Goal: Use online tool/utility

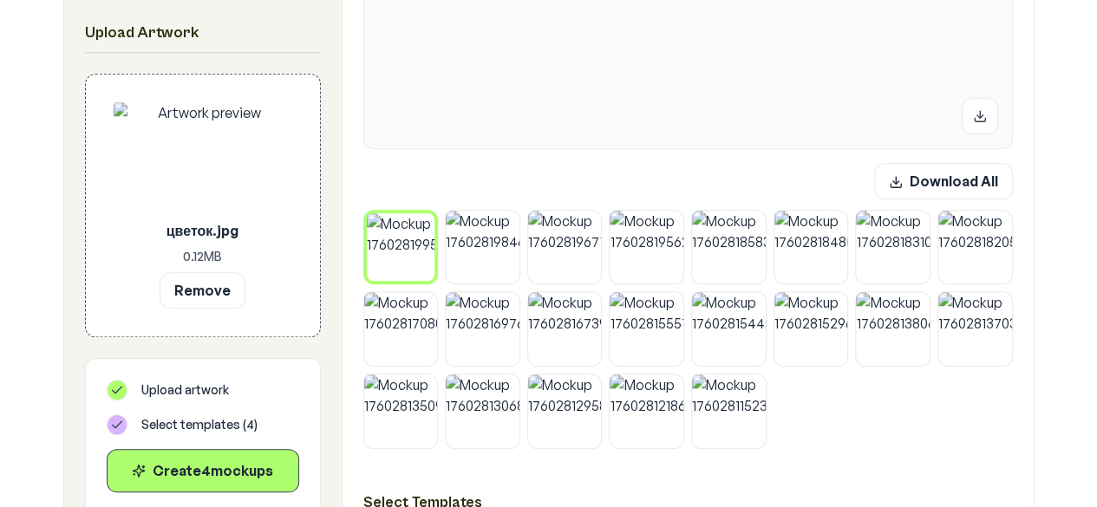
scroll to position [670, 0]
drag, startPoint x: 220, startPoint y: 277, endPoint x: 225, endPoint y: 290, distance: 14.8
click at [225, 290] on button "Remove" at bounding box center [203, 289] width 86 height 36
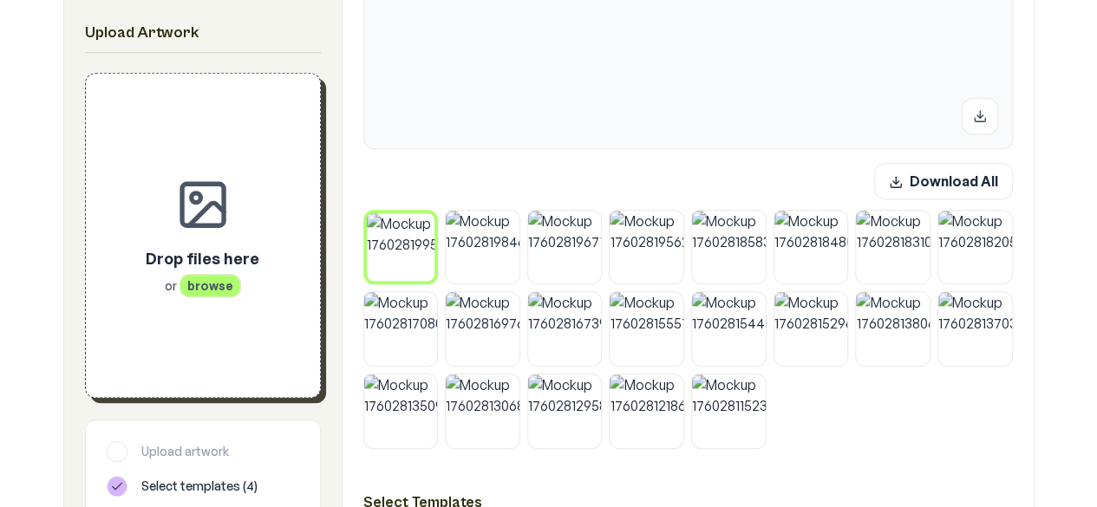
click at [232, 294] on span "browse" at bounding box center [210, 285] width 62 height 23
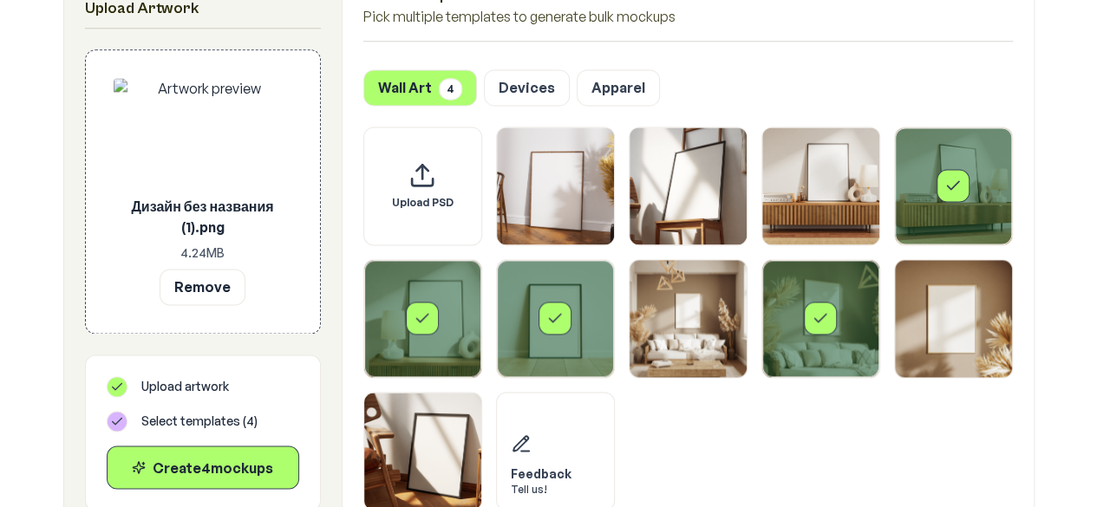
scroll to position [1191, 0]
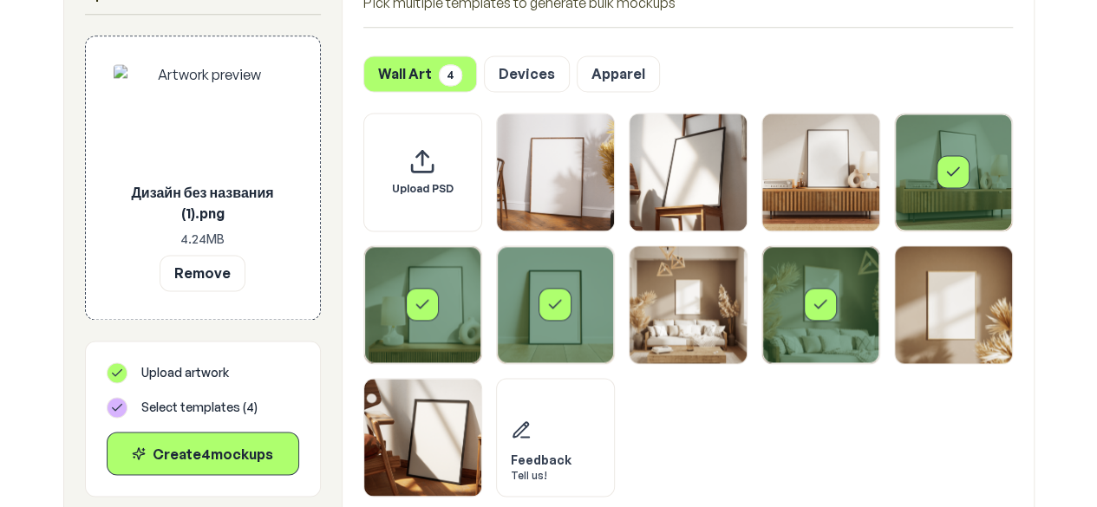
click at [446, 341] on div "Select template Framed Poster 5" at bounding box center [422, 304] width 117 height 117
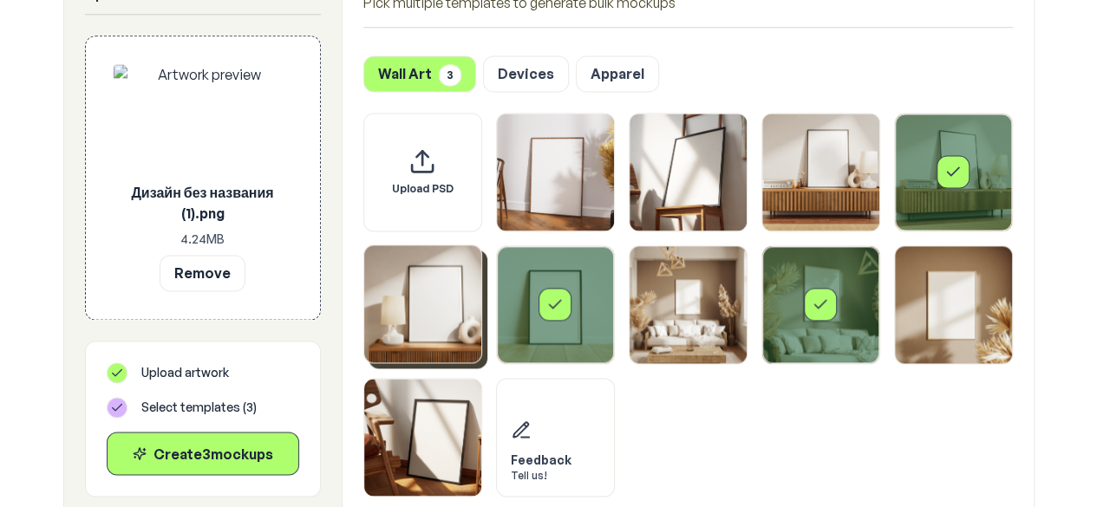
click at [557, 330] on div "Select template Framed Poster 6" at bounding box center [555, 304] width 117 height 117
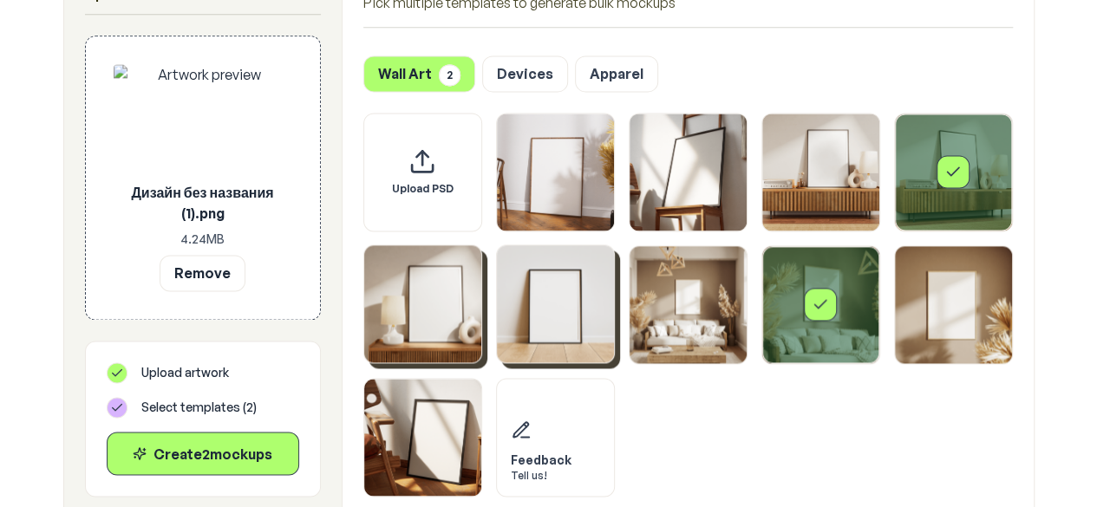
click at [780, 311] on div "Select template Framed Poster 8" at bounding box center [820, 304] width 117 height 117
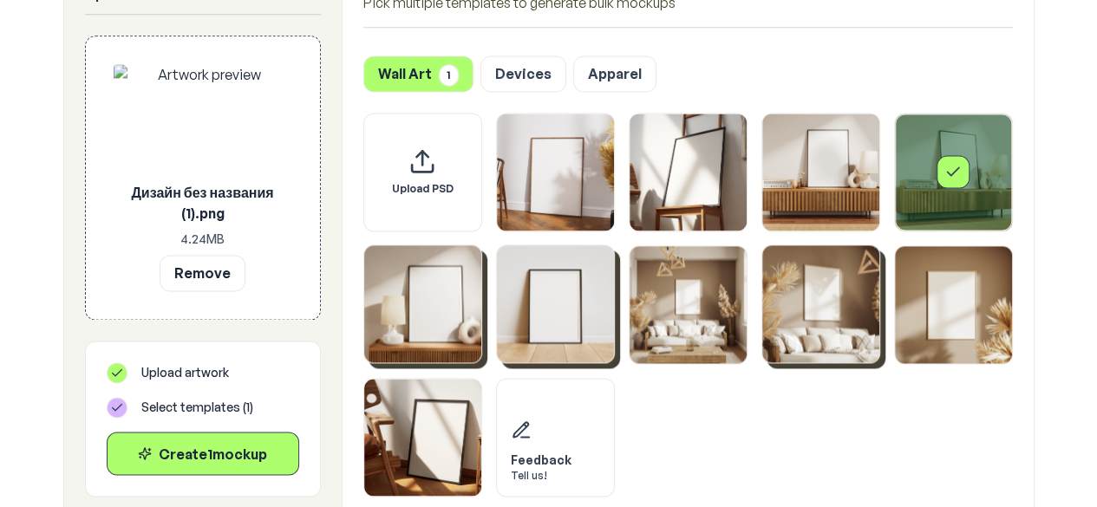
click at [917, 204] on div "Select template Framed Poster 4" at bounding box center [953, 172] width 117 height 117
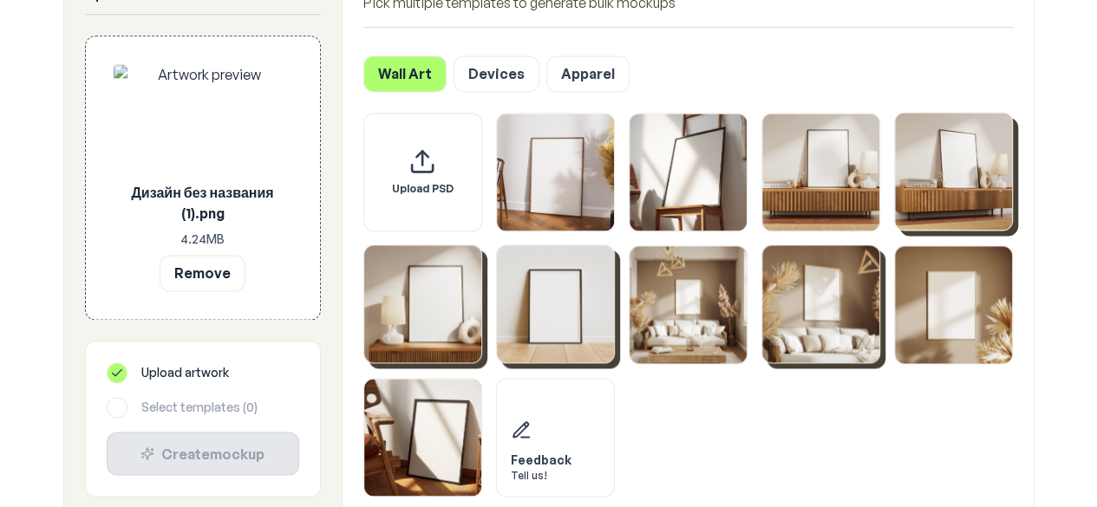
click at [548, 289] on img "Select template Framed Poster 6" at bounding box center [555, 303] width 117 height 117
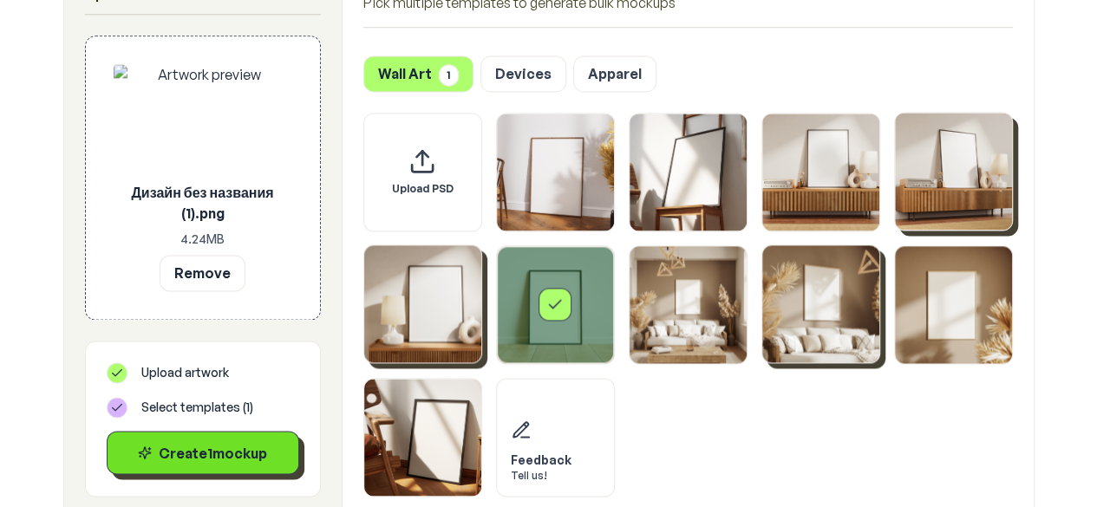
click at [254, 450] on div "Create 1 mockup" at bounding box center [202, 452] width 163 height 21
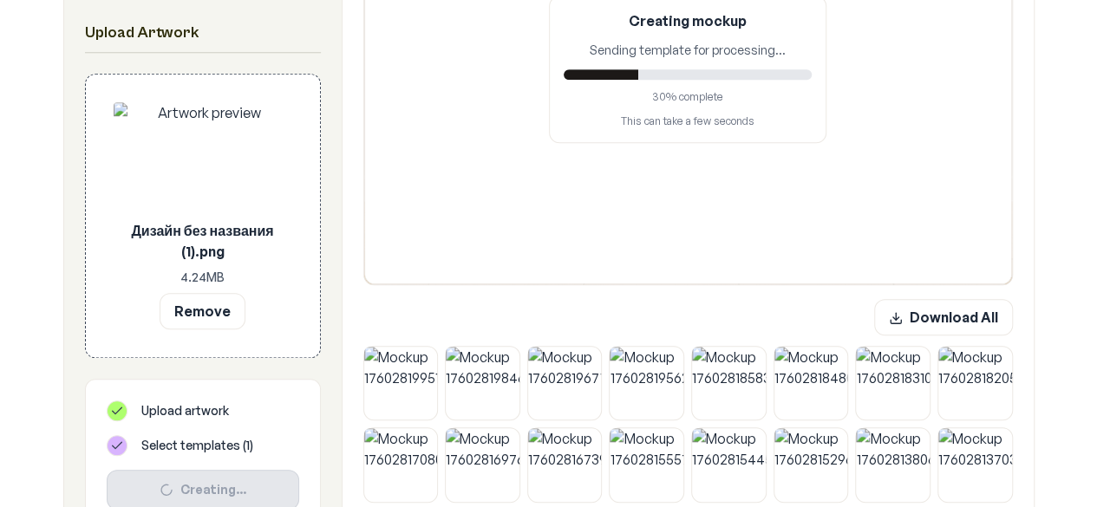
scroll to position [363, 0]
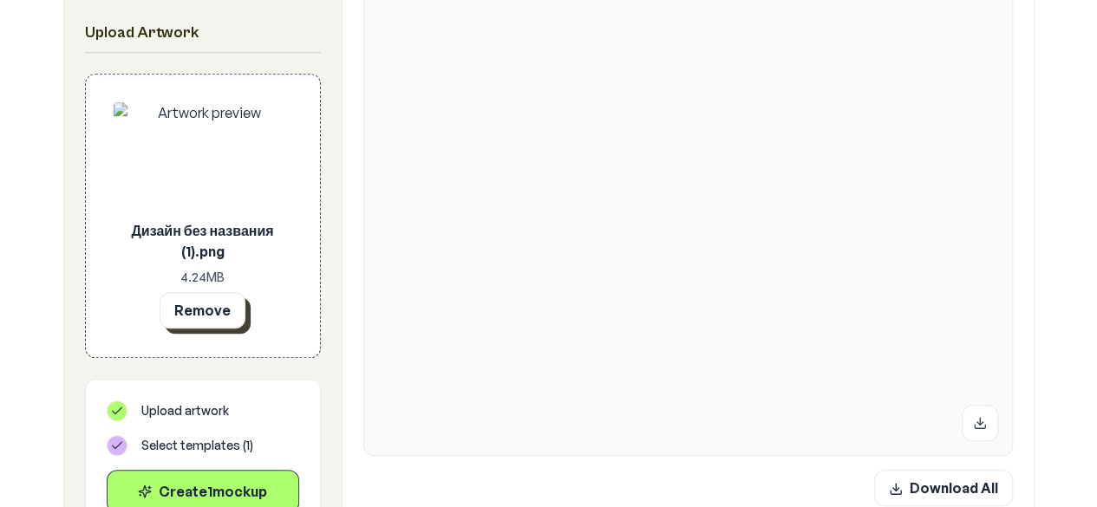
click at [215, 314] on button "Remove" at bounding box center [203, 310] width 86 height 36
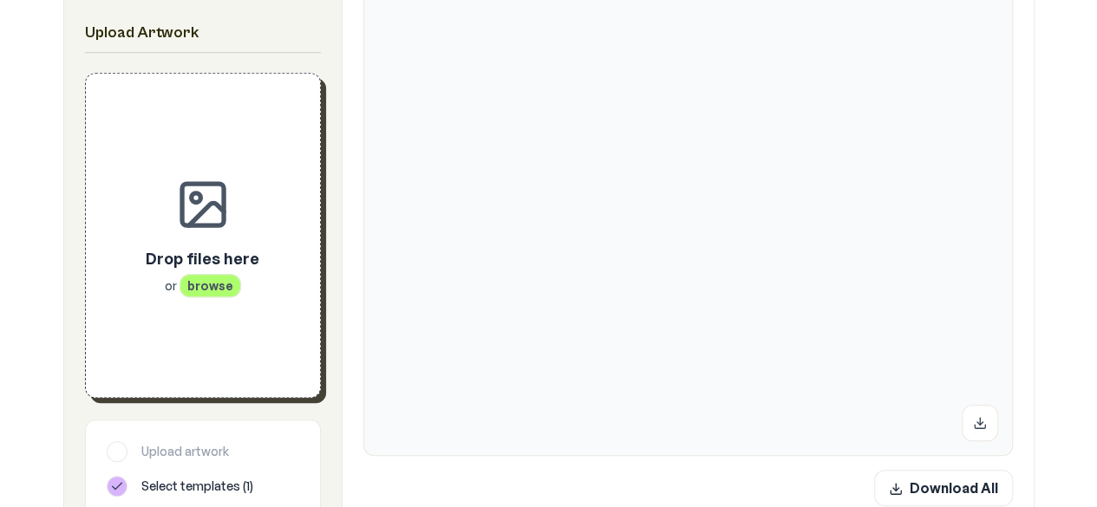
click at [211, 310] on div "Drop files here or browse" at bounding box center [203, 235] width 179 height 268
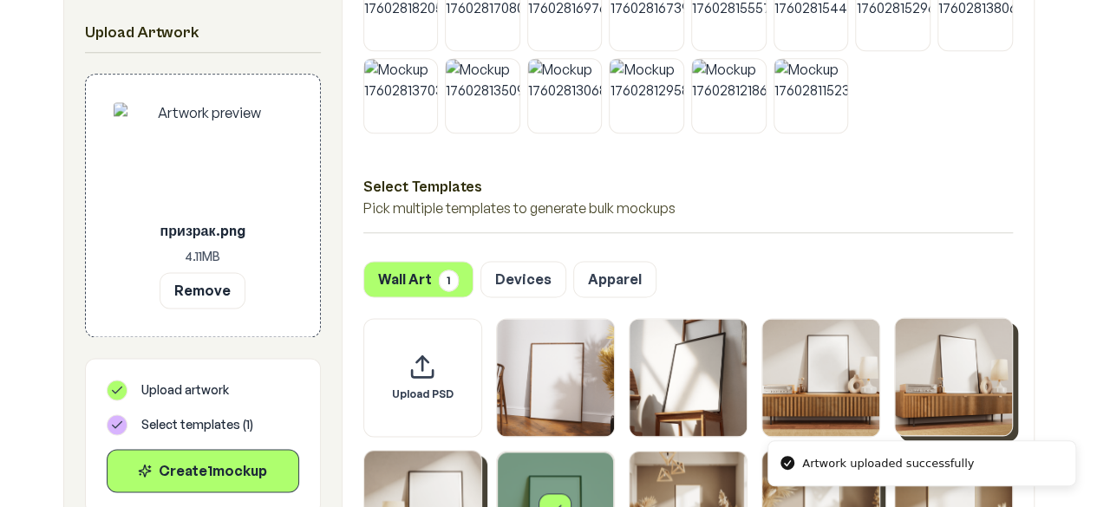
scroll to position [1248, 0]
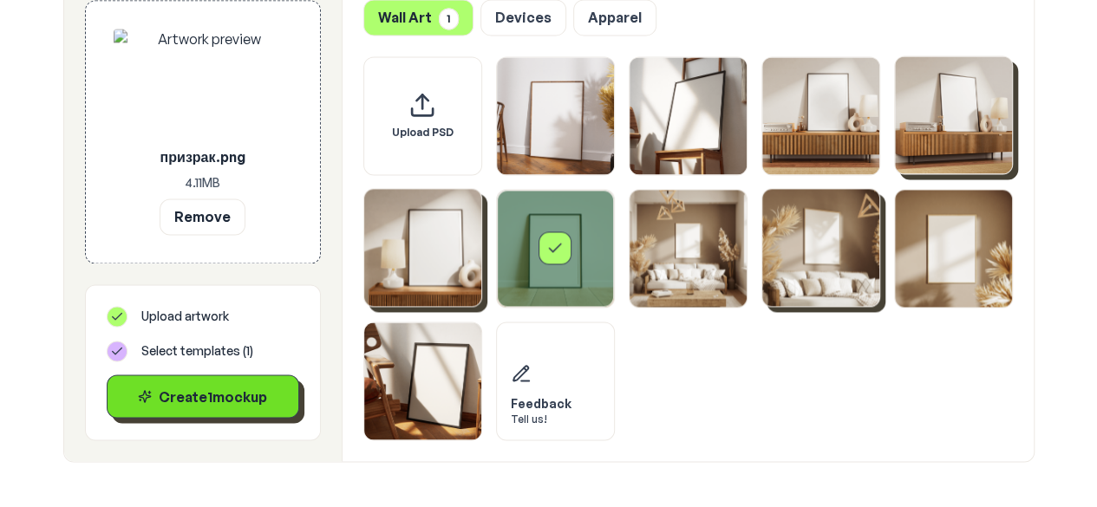
click at [227, 405] on div "Create 1 mockup" at bounding box center [202, 396] width 163 height 21
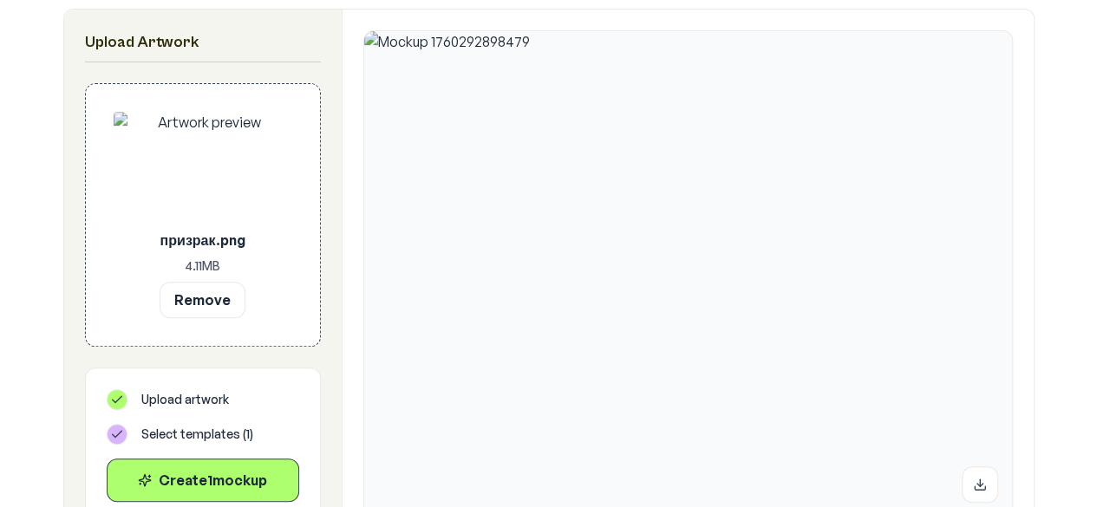
scroll to position [307, 0]
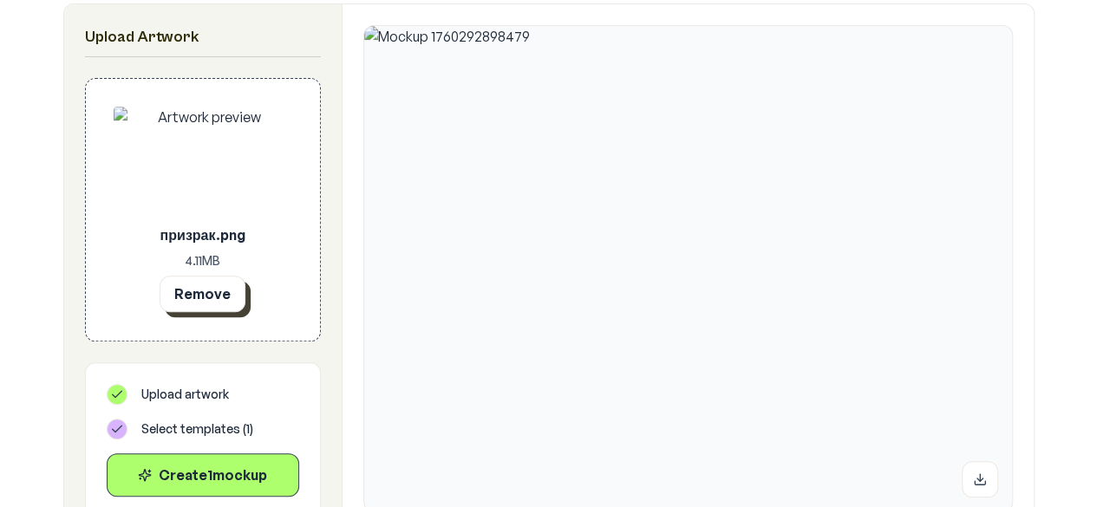
click at [184, 293] on button "Remove" at bounding box center [203, 294] width 86 height 36
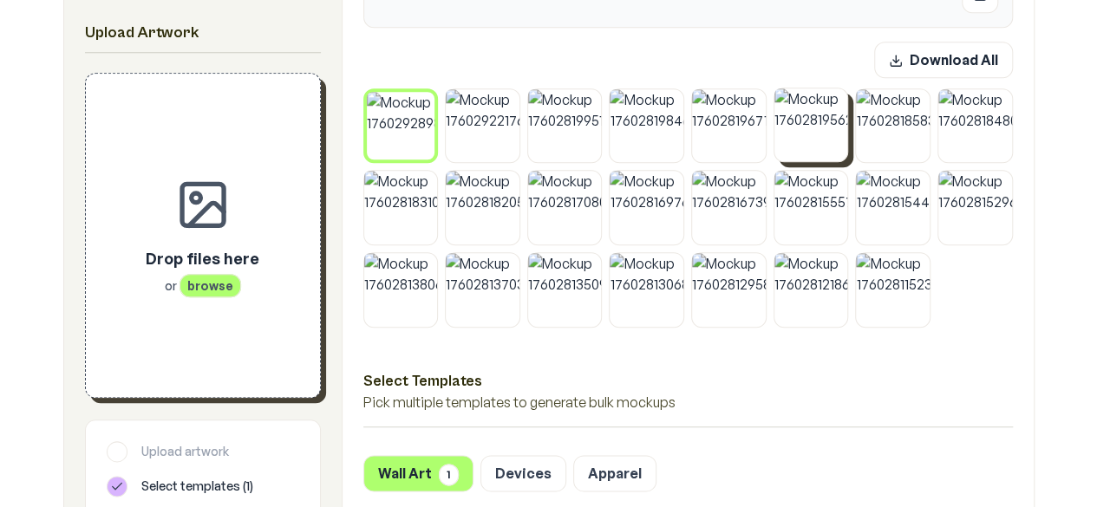
scroll to position [773, 0]
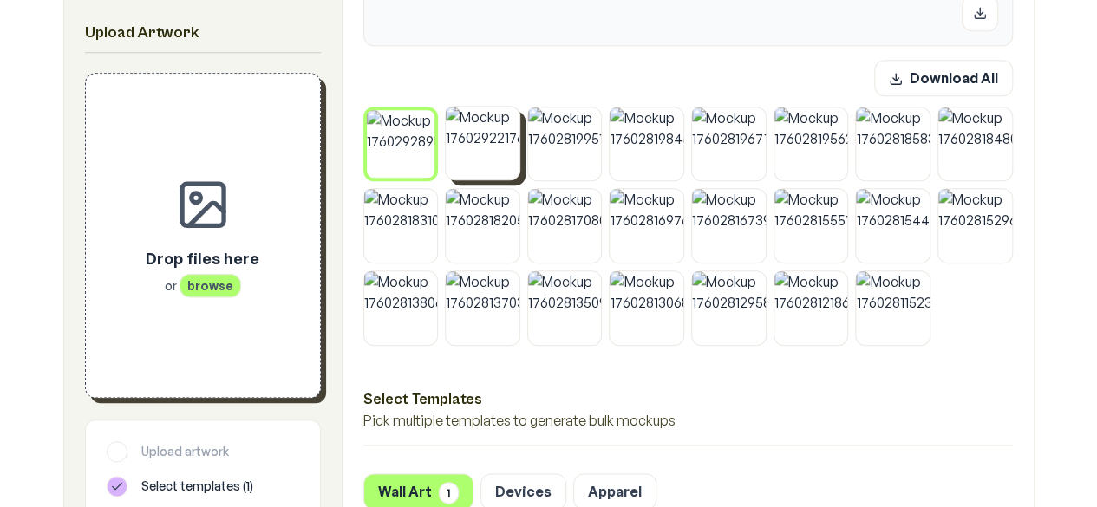
click at [484, 164] on img at bounding box center [483, 144] width 74 height 74
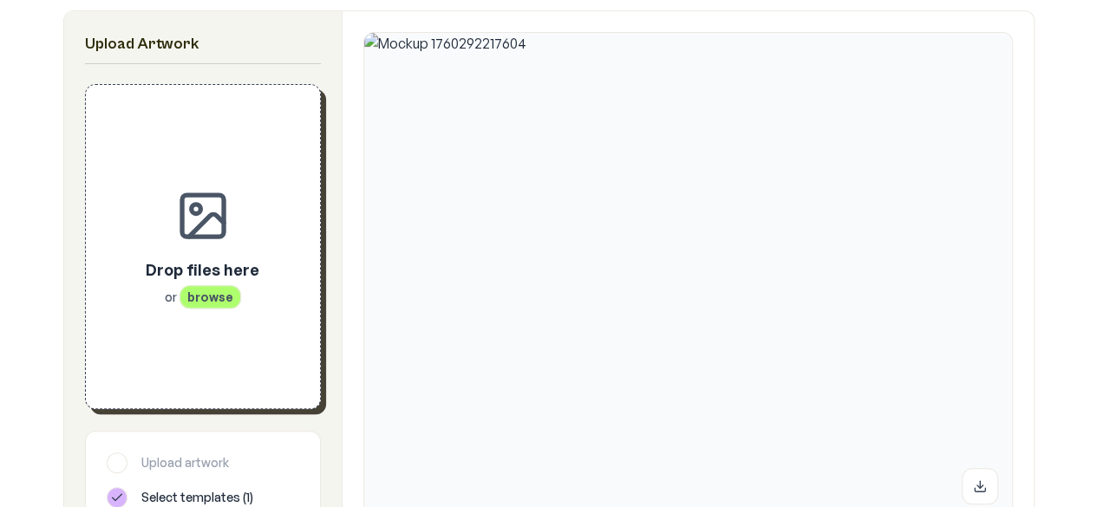
scroll to position [318, 0]
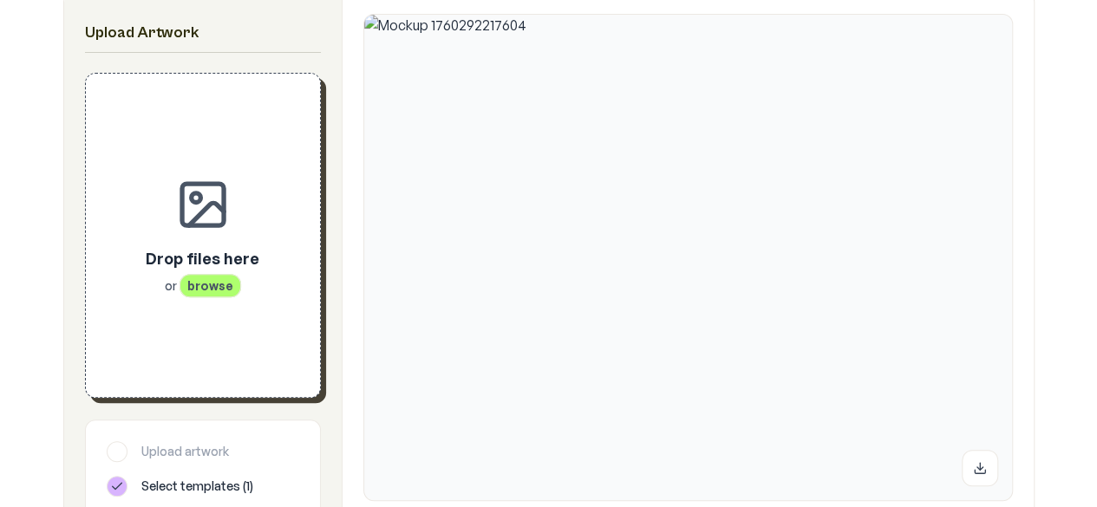
click at [180, 299] on div "Drop files here or browse" at bounding box center [203, 235] width 179 height 268
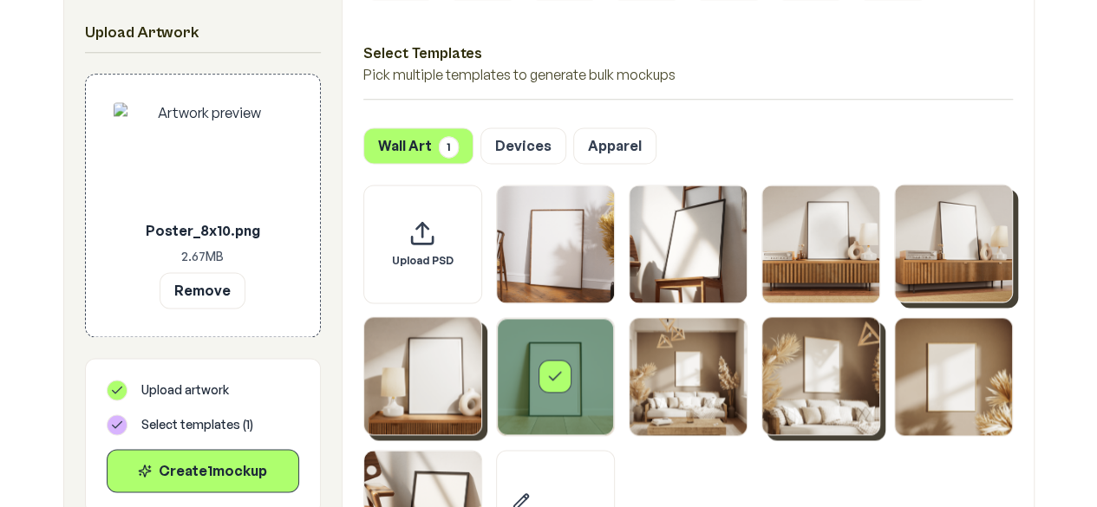
scroll to position [1164, 0]
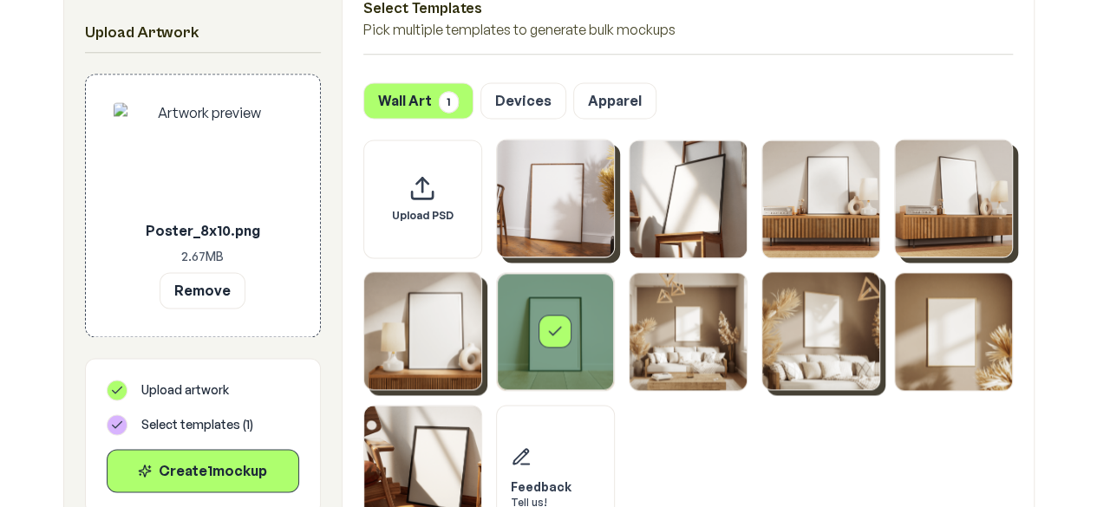
click at [520, 203] on img "Select template Framed Poster" at bounding box center [555, 198] width 117 height 117
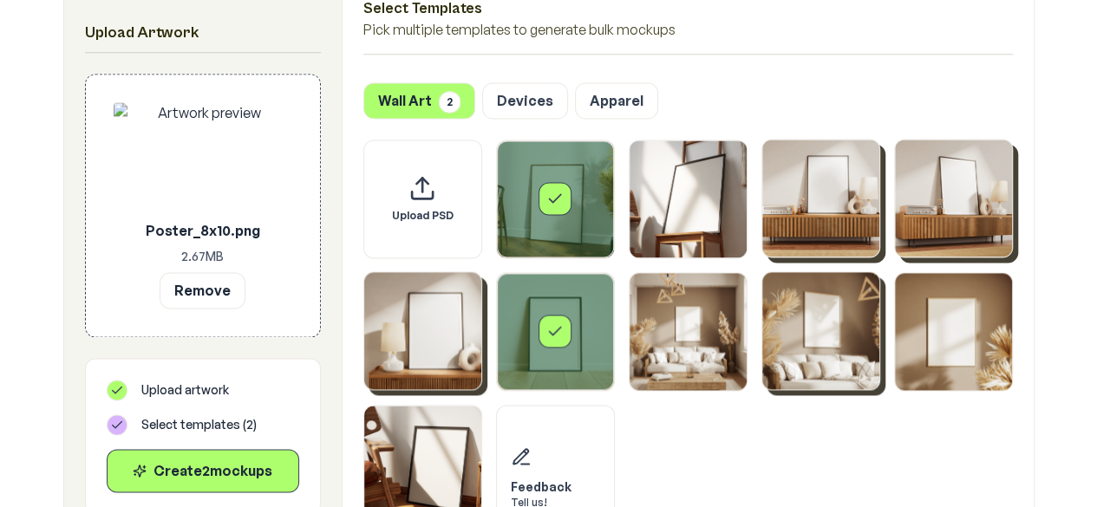
click at [854, 214] on img "Select template Framed Poster 3" at bounding box center [820, 198] width 117 height 117
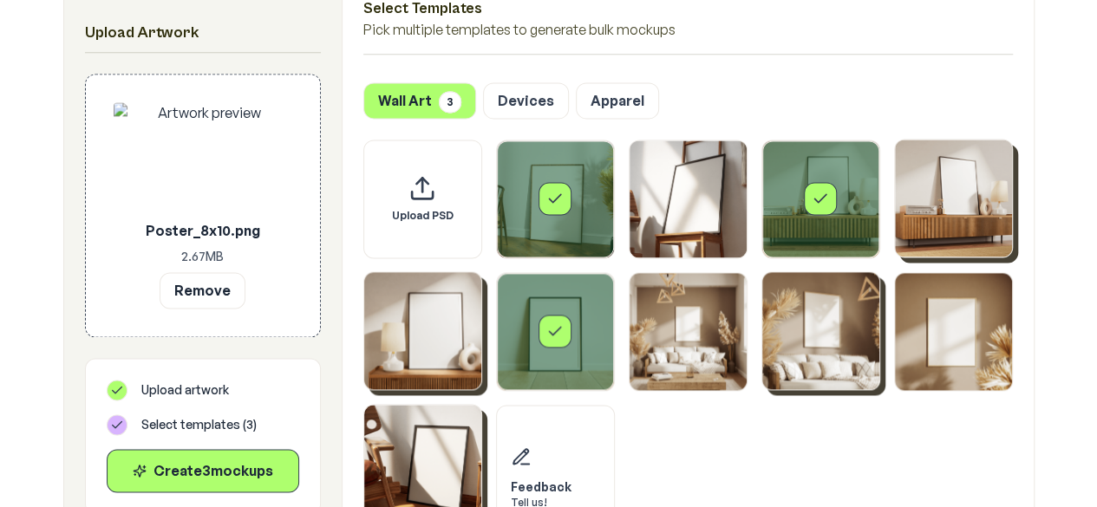
click at [452, 448] on img "Select template Framed Poster 10" at bounding box center [422, 463] width 117 height 117
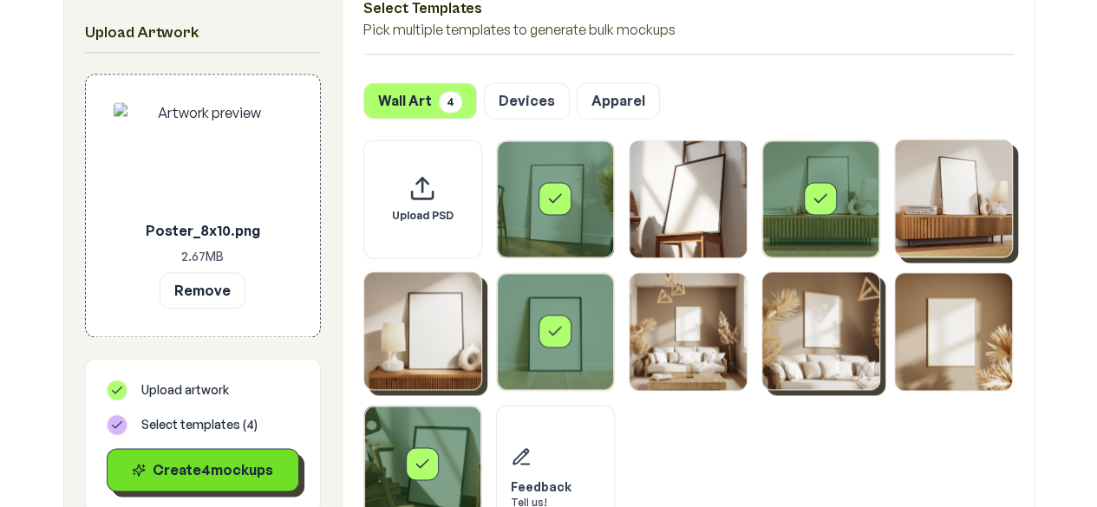
click at [217, 488] on button "Create 4 mockup s" at bounding box center [203, 469] width 192 height 43
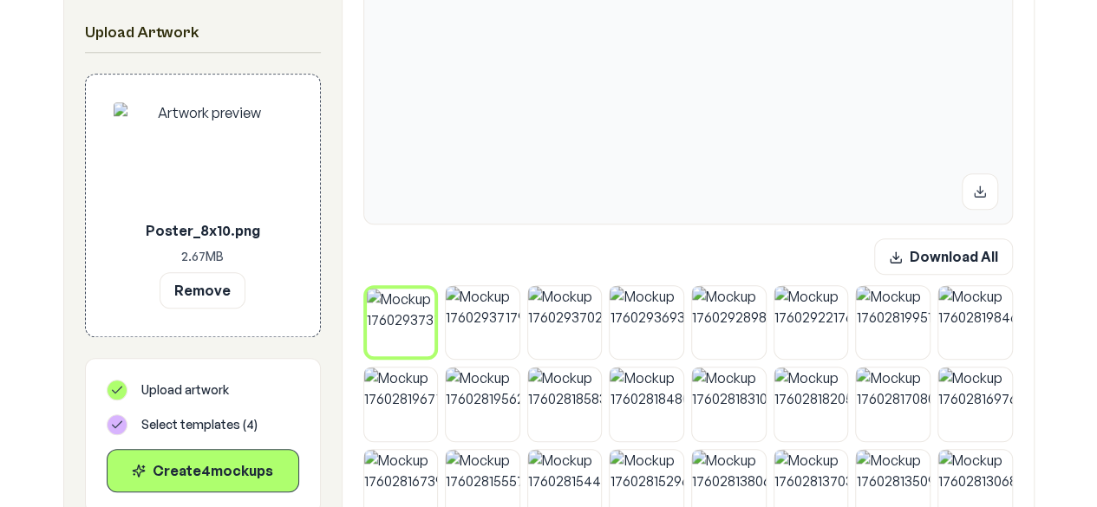
scroll to position [614, 0]
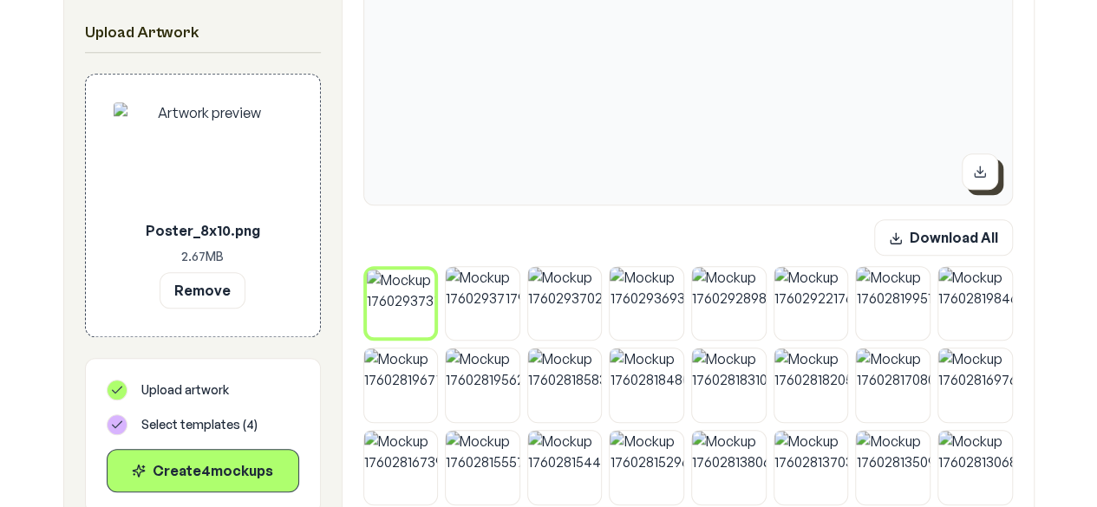
click at [987, 173] on button at bounding box center [979, 171] width 36 height 36
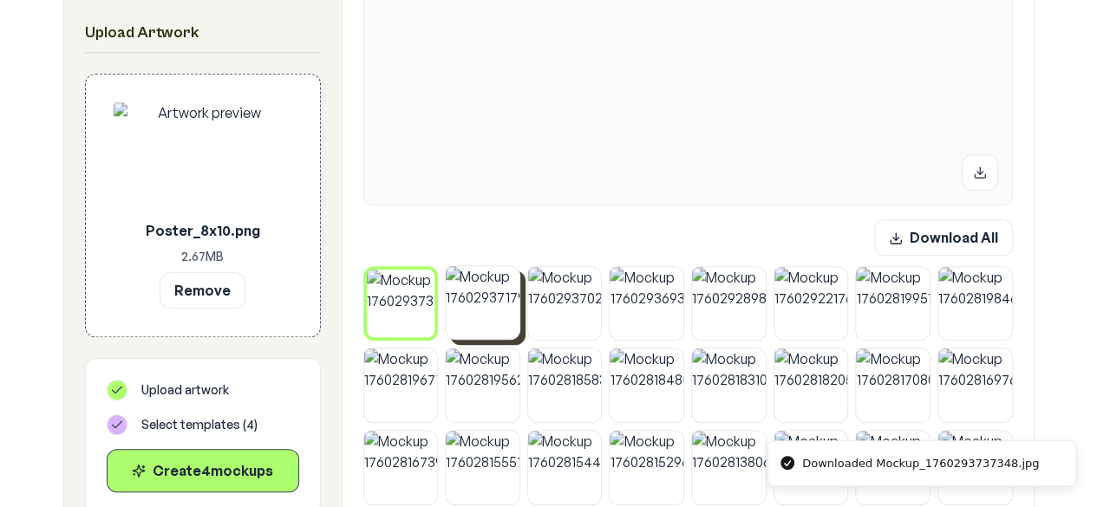
click at [491, 318] on img at bounding box center [483, 303] width 74 height 74
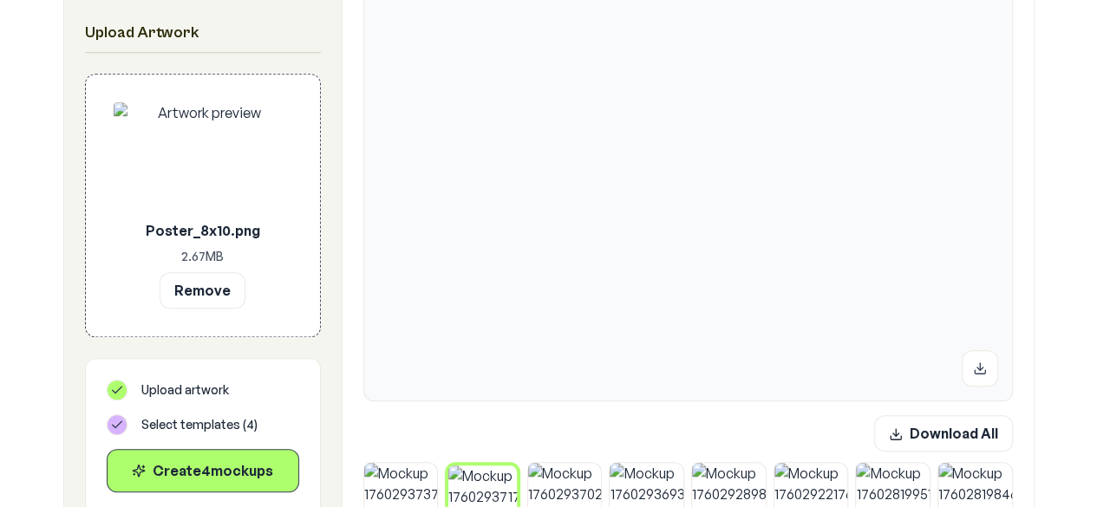
scroll to position [440, 0]
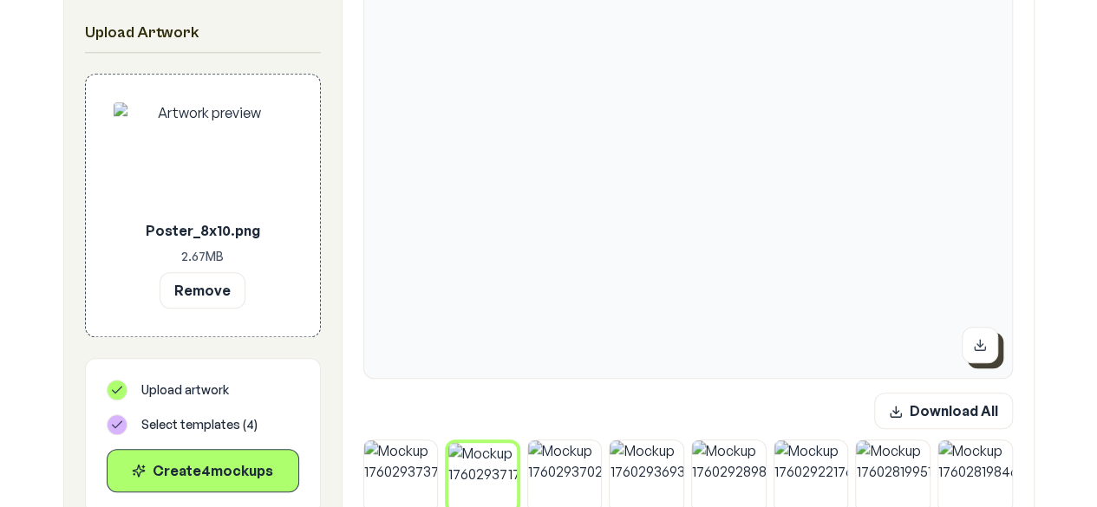
click at [984, 340] on icon at bounding box center [980, 345] width 14 height 14
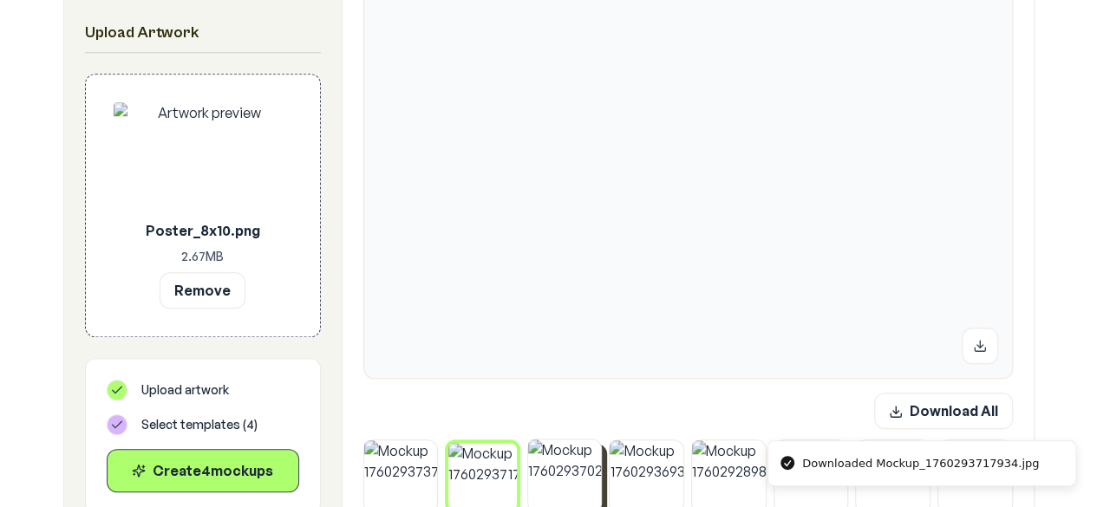
click at [574, 484] on img at bounding box center [565, 477] width 74 height 74
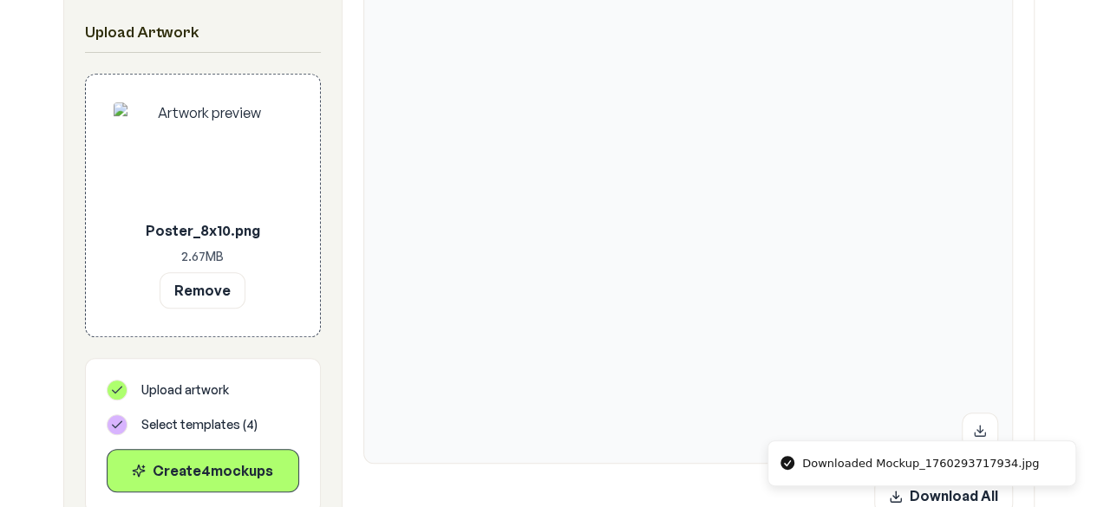
scroll to position [360, 0]
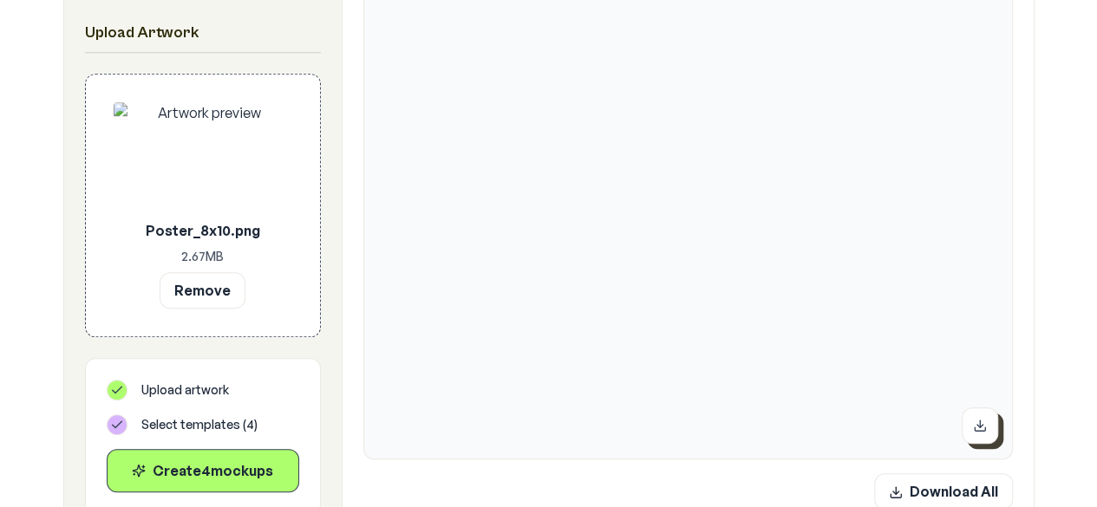
click at [973, 424] on icon at bounding box center [980, 426] width 14 height 14
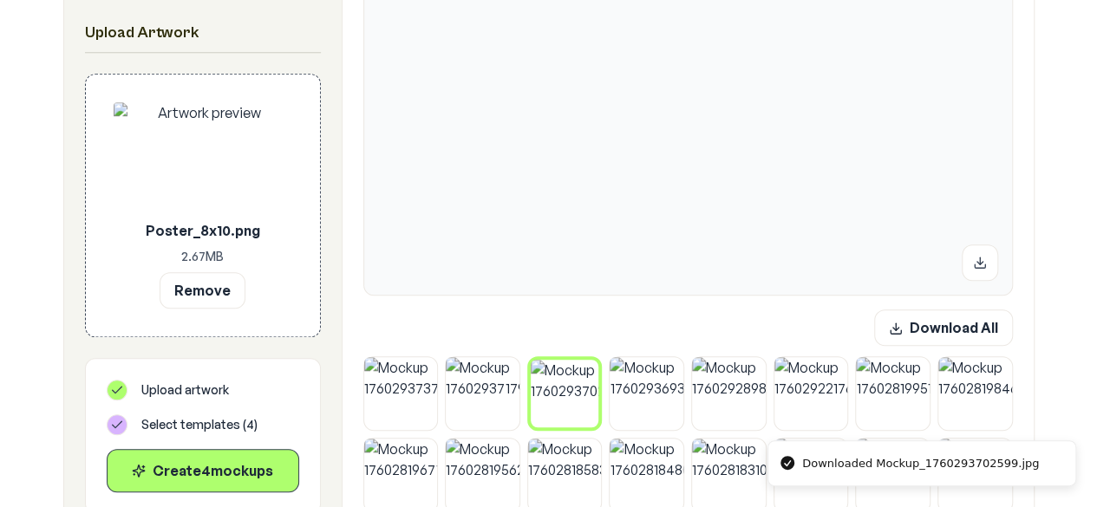
scroll to position [556, 0]
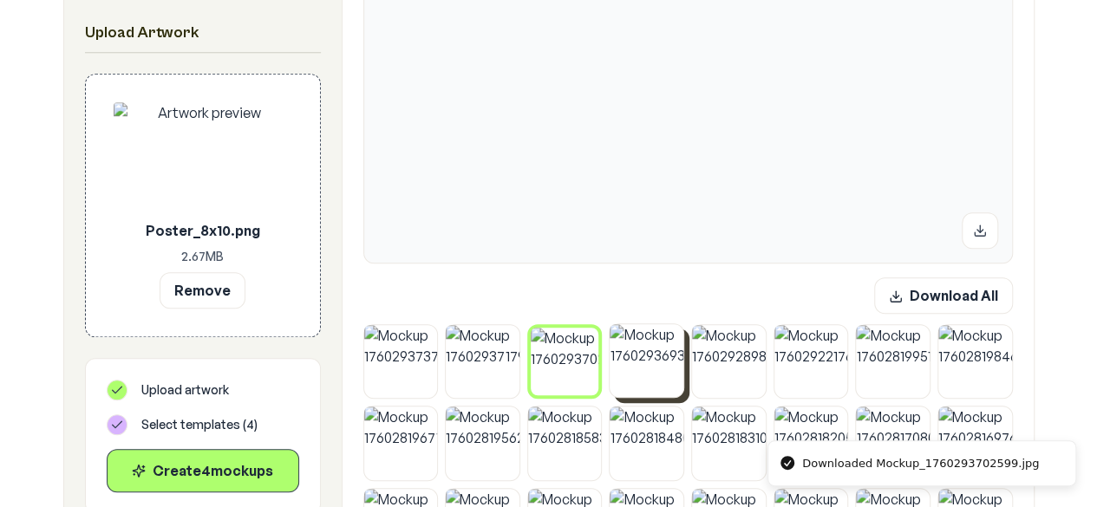
click at [630, 372] on img at bounding box center [646, 361] width 74 height 74
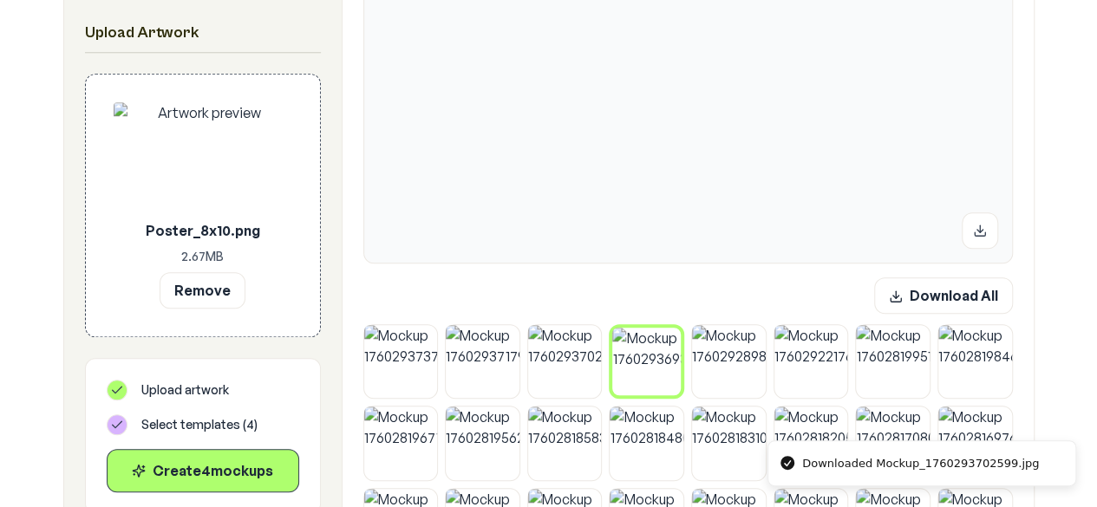
scroll to position [406, 0]
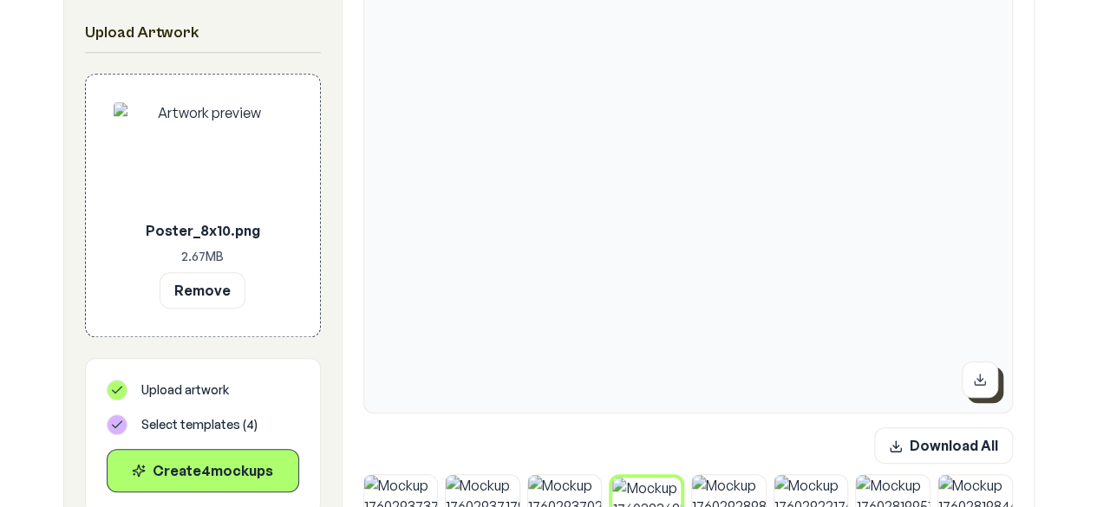
click at [987, 379] on icon at bounding box center [980, 380] width 14 height 14
